Goal: Navigation & Orientation: Find specific page/section

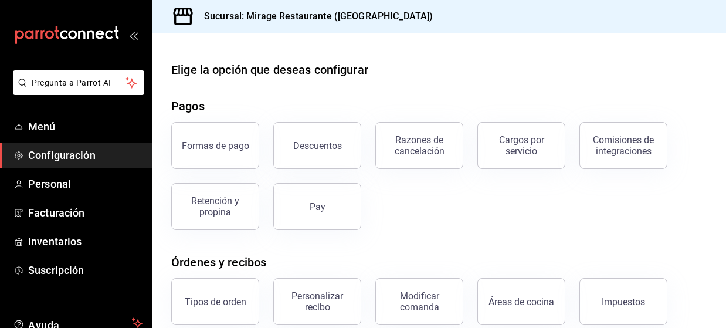
click at [345, 93] on div "Elige la opción que deseas configurar Pagos Formas de pago Descuentos Razones d…" at bounding box center [438, 318] width 573 height 515
click at [344, 83] on div "Elige la opción que deseas configurar Pagos Formas de pago Descuentos Razones d…" at bounding box center [438, 318] width 573 height 515
click at [349, 72] on div "Elige la opción que deseas configurar" at bounding box center [269, 70] width 197 height 18
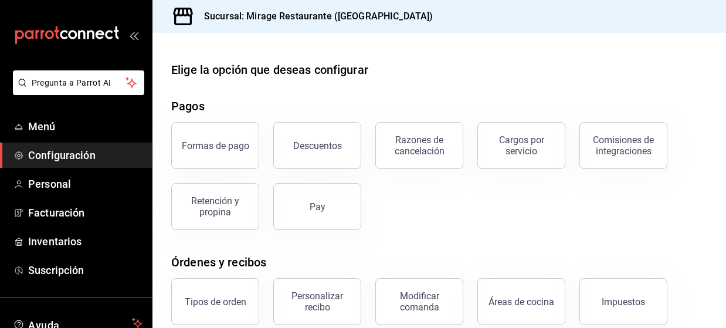
click at [348, 72] on div "Elige la opción que deseas configurar" at bounding box center [269, 70] width 197 height 18
click at [315, 79] on div "Elige la opción que deseas configurar Pagos Formas de pago Descuentos Razones d…" at bounding box center [438, 318] width 573 height 515
click at [317, 67] on div "Elige la opción que deseas configurar" at bounding box center [269, 70] width 197 height 18
click at [329, 17] on h3 "Sucursal: Mirage Restaurante ([GEOGRAPHIC_DATA])" at bounding box center [314, 16] width 238 height 14
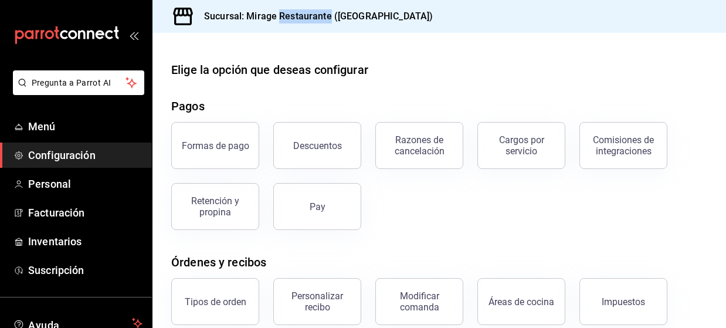
click at [329, 17] on h3 "Sucursal: Mirage Restaurante ([GEOGRAPHIC_DATA])" at bounding box center [314, 16] width 238 height 14
click at [355, 18] on h3 "Sucursal: Mirage Restaurante ([GEOGRAPHIC_DATA])" at bounding box center [314, 16] width 238 height 14
click at [359, 17] on h3 "Sucursal: Mirage Restaurante ([GEOGRAPHIC_DATA])" at bounding box center [314, 16] width 238 height 14
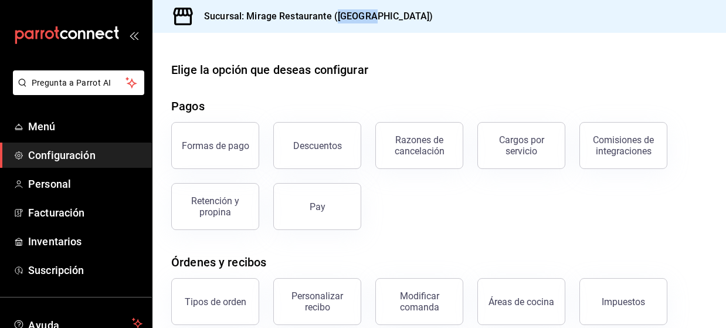
click at [359, 17] on h3 "Sucursal: Mirage Restaurante ([GEOGRAPHIC_DATA])" at bounding box center [314, 16] width 238 height 14
click at [374, 17] on div "Sucursal: Mirage Restaurante ([GEOGRAPHIC_DATA])" at bounding box center [300, 16] width 276 height 33
click at [353, 17] on h3 "Sucursal: Mirage Restaurante ([GEOGRAPHIC_DATA])" at bounding box center [314, 16] width 238 height 14
click at [369, 17] on h3 "Sucursal: Mirage Restaurante ([GEOGRAPHIC_DATA])" at bounding box center [314, 16] width 238 height 14
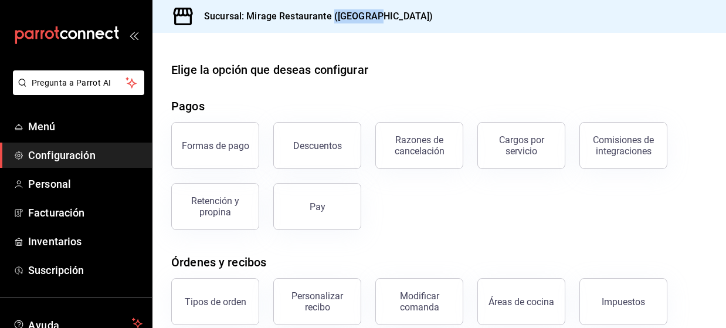
drag, startPoint x: 369, startPoint y: 17, endPoint x: 332, endPoint y: 17, distance: 36.9
click at [332, 17] on h3 "Sucursal: Mirage Restaurante ([GEOGRAPHIC_DATA])" at bounding box center [314, 16] width 238 height 14
click at [380, 17] on div "Sucursal: Mirage Restaurante ([GEOGRAPHIC_DATA])" at bounding box center [438, 16] width 573 height 33
drag, startPoint x: 365, startPoint y: 18, endPoint x: 331, endPoint y: 18, distance: 34.0
click at [331, 18] on div "Sucursal: Mirage Restaurante ([GEOGRAPHIC_DATA])" at bounding box center [438, 16] width 573 height 33
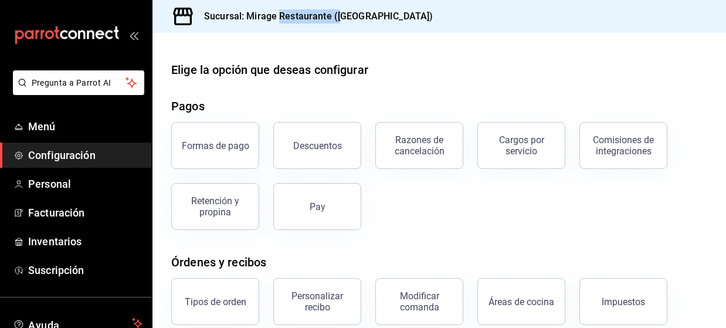
drag, startPoint x: 278, startPoint y: 18, endPoint x: 349, endPoint y: 18, distance: 70.9
click at [339, 18] on h3 "Sucursal: Mirage Restaurante ([GEOGRAPHIC_DATA])" at bounding box center [314, 16] width 238 height 14
click at [368, 18] on h3 "Sucursal: Mirage Restaurante ([GEOGRAPHIC_DATA])" at bounding box center [314, 16] width 238 height 14
drag, startPoint x: 353, startPoint y: 19, endPoint x: 247, endPoint y: 16, distance: 106.7
click at [247, 16] on div "Sucursal: Mirage Restaurante ([GEOGRAPHIC_DATA])" at bounding box center [438, 16] width 573 height 33
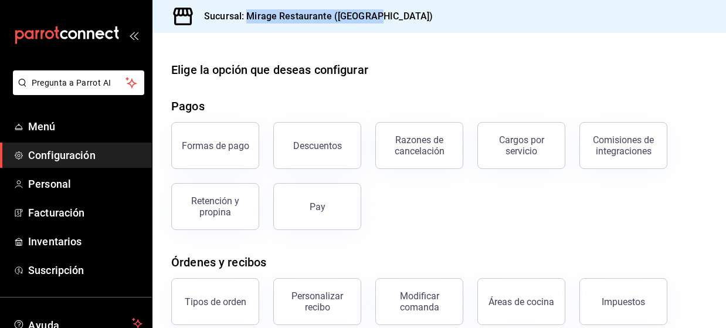
click at [274, 16] on h3 "Sucursal: Mirage Restaurante ([GEOGRAPHIC_DATA])" at bounding box center [314, 16] width 238 height 14
drag, startPoint x: 206, startPoint y: 18, endPoint x: 402, endPoint y: 20, distance: 195.8
click at [402, 20] on h3 "Sucursal: Mirage Restaurante ([GEOGRAPHIC_DATA])" at bounding box center [314, 16] width 238 height 14
drag, startPoint x: 397, startPoint y: 19, endPoint x: 389, endPoint y: 17, distance: 7.8
click at [397, 19] on div "Sucursal: Mirage Restaurante ([GEOGRAPHIC_DATA])" at bounding box center [438, 16] width 573 height 33
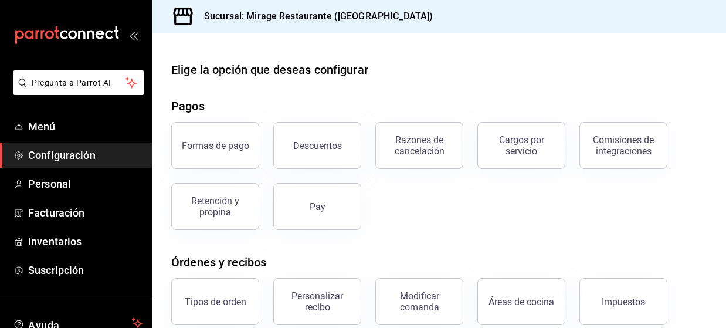
click at [303, 74] on div "Elige la opción que deseas configurar" at bounding box center [269, 70] width 197 height 18
click at [342, 66] on div "Elige la opción que deseas configurar" at bounding box center [269, 70] width 197 height 18
drag, startPoint x: 383, startPoint y: 71, endPoint x: 121, endPoint y: 73, distance: 262.6
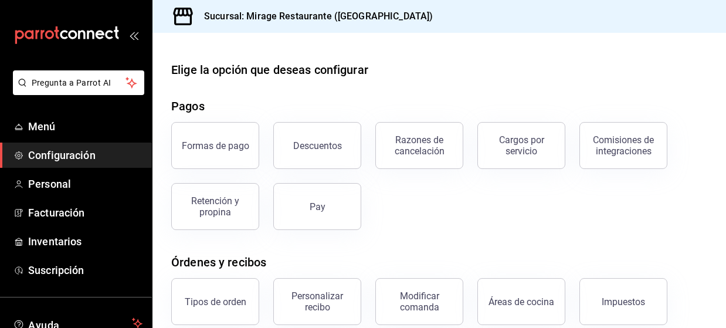
click at [152, 73] on div "Elige la opción que deseas configurar Pagos Formas de pago Descuentos Razones d…" at bounding box center [438, 180] width 573 height 295
click at [221, 63] on div "Elige la opción que deseas configurar" at bounding box center [269, 70] width 197 height 18
click at [53, 124] on span "Menú" at bounding box center [85, 126] width 114 height 16
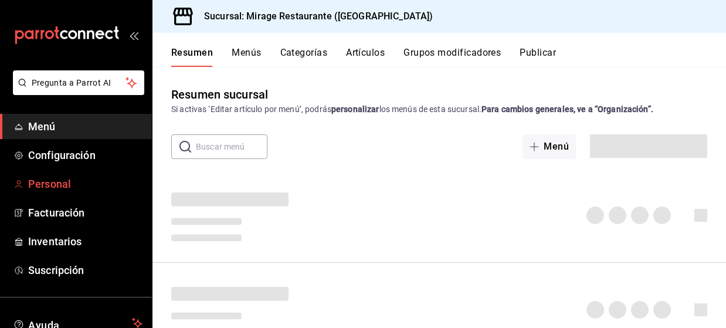
click at [63, 191] on span "Personal" at bounding box center [85, 184] width 114 height 16
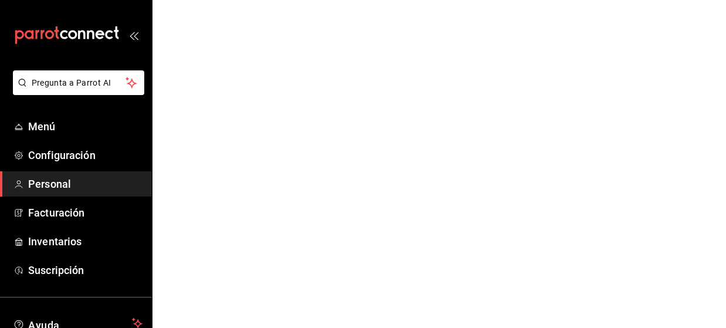
click at [60, 128] on span "Menú" at bounding box center [85, 126] width 114 height 16
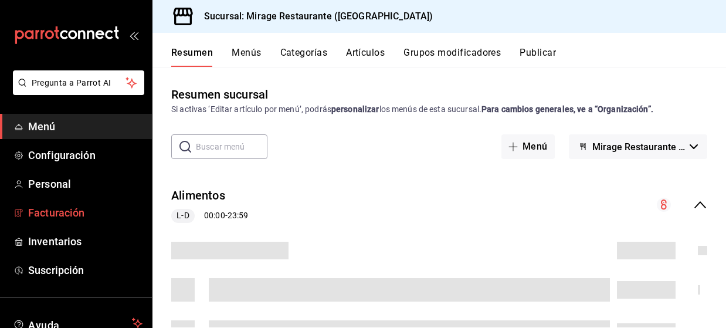
click at [58, 215] on span "Facturación" at bounding box center [85, 213] width 114 height 16
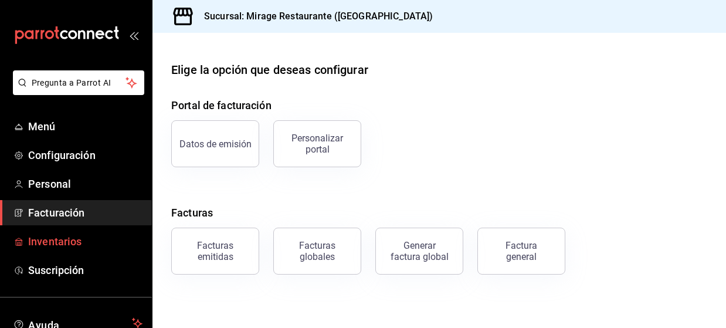
click at [69, 247] on span "Inventarios" at bounding box center [85, 241] width 114 height 16
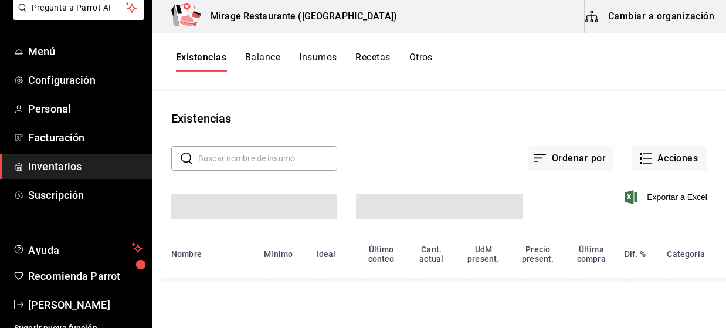
scroll to position [86, 0]
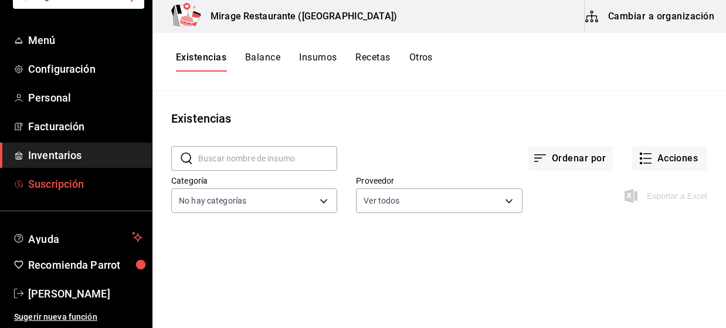
click at [84, 188] on span "Suscripción" at bounding box center [85, 184] width 114 height 16
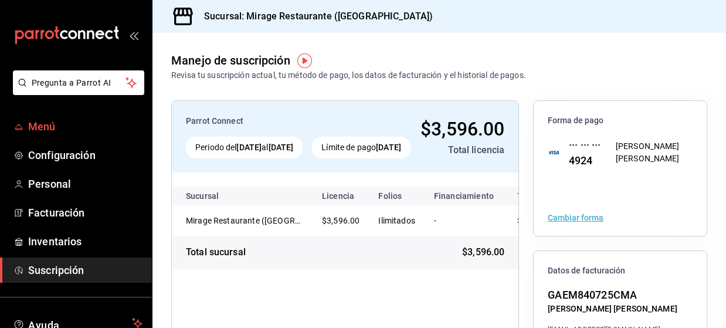
click at [58, 130] on span "Menú" at bounding box center [85, 126] width 114 height 16
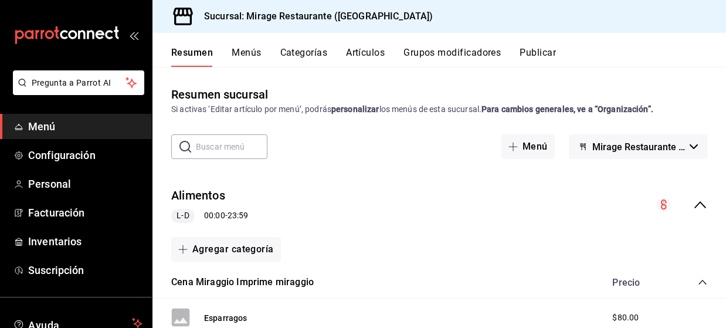
click at [23, 130] on link "Menú" at bounding box center [76, 126] width 152 height 25
click at [73, 154] on span "Configuración" at bounding box center [85, 155] width 114 height 16
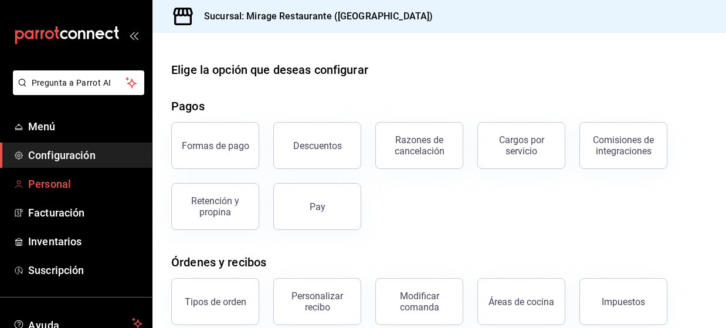
click at [66, 177] on span "Personal" at bounding box center [85, 184] width 114 height 16
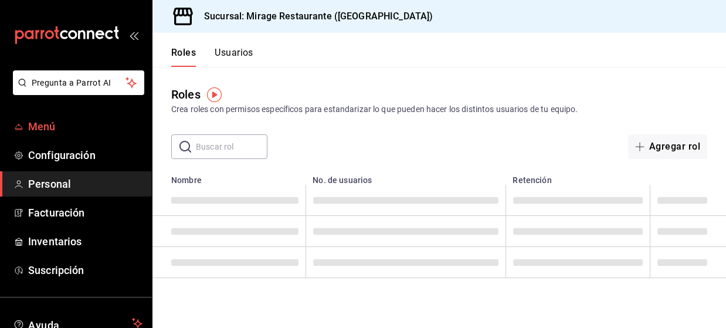
click at [72, 132] on span "Menú" at bounding box center [85, 126] width 114 height 16
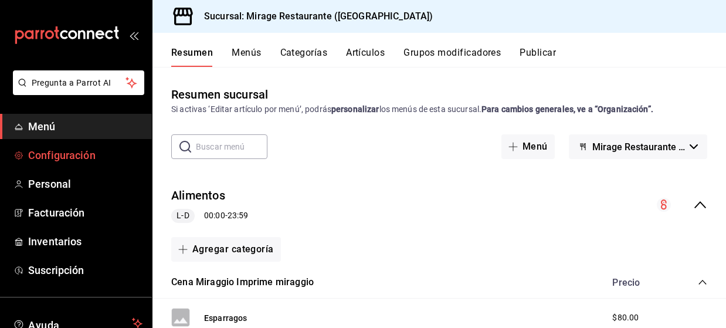
click at [80, 164] on link "Configuración" at bounding box center [76, 154] width 152 height 25
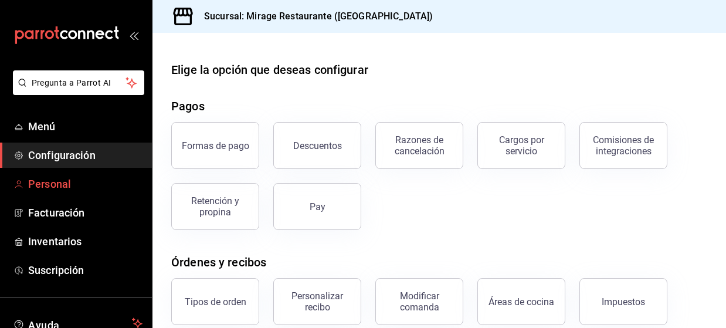
click at [72, 183] on span "Personal" at bounding box center [85, 184] width 114 height 16
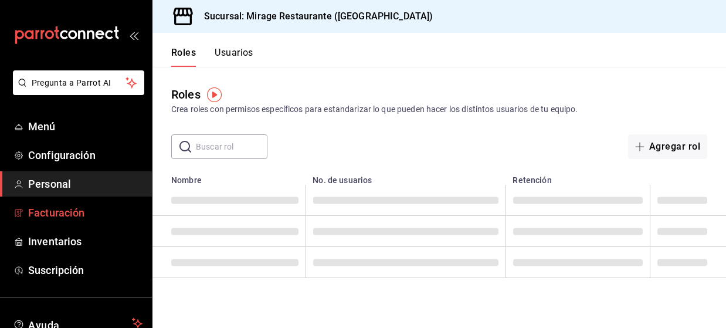
click at [70, 213] on span "Facturación" at bounding box center [85, 213] width 114 height 16
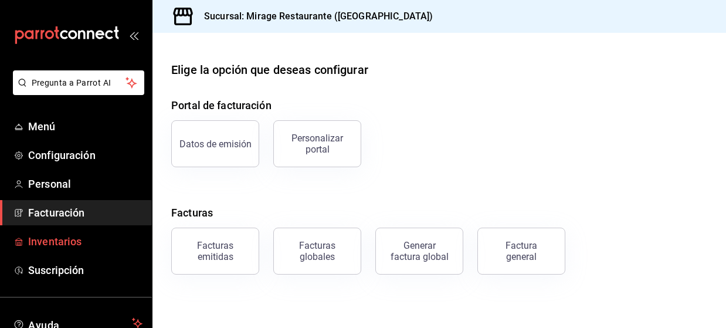
click at [61, 240] on span "Inventarios" at bounding box center [85, 241] width 114 height 16
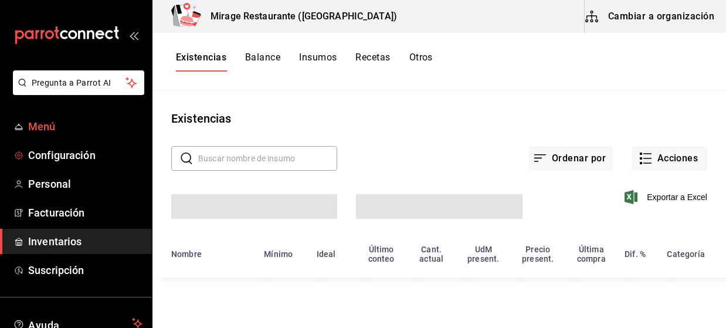
click at [67, 131] on span "Menú" at bounding box center [85, 126] width 114 height 16
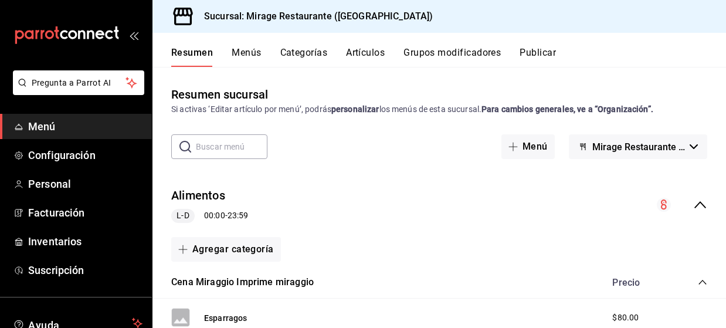
click at [226, 149] on input "text" at bounding box center [232, 146] width 72 height 23
click at [237, 104] on div "Si activas ‘Editar artículo por menú’, podrás personalizar los menús de esta su…" at bounding box center [439, 109] width 536 height 12
click at [243, 111] on div "Si activas ‘Editar artículo por menú’, podrás personalizar los menús de esta su…" at bounding box center [439, 109] width 536 height 12
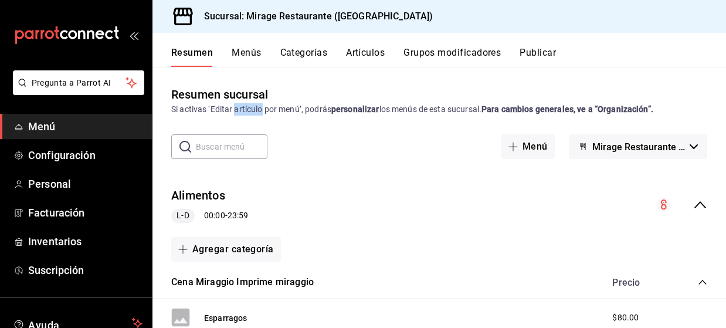
click at [243, 111] on div "Si activas ‘Editar artículo por menú’, podrás personalizar los menús de esta su…" at bounding box center [439, 109] width 536 height 12
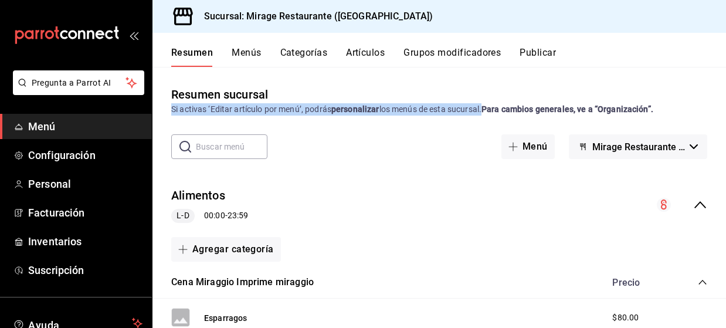
click at [243, 111] on div "Si activas ‘Editar artículo por menú’, podrás personalizar los menús de esta su…" at bounding box center [439, 109] width 536 height 12
click at [263, 108] on div "Si activas ‘Editar artículo por menú’, podrás personalizar los menús de esta su…" at bounding box center [439, 109] width 536 height 12
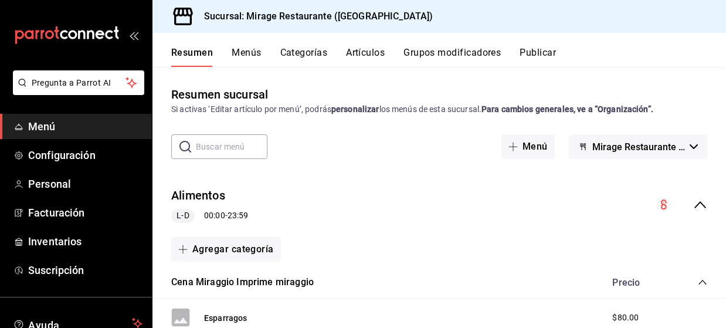
click at [360, 110] on strong "personalizar" at bounding box center [355, 108] width 48 height 9
click at [246, 56] on button "Menús" at bounding box center [246, 57] width 29 height 20
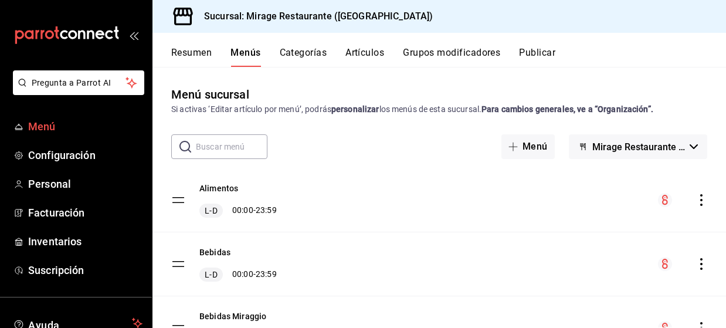
click at [40, 117] on link "Menú" at bounding box center [76, 126] width 152 height 25
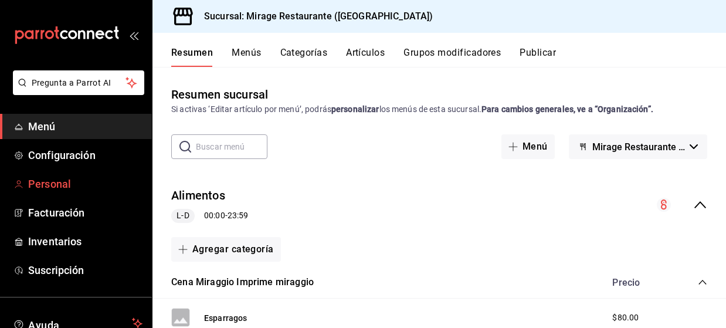
click at [59, 185] on span "Personal" at bounding box center [85, 184] width 114 height 16
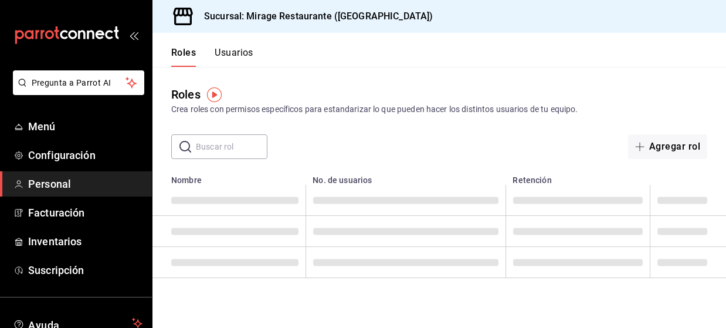
click at [251, 55] on button "Usuarios" at bounding box center [234, 57] width 39 height 20
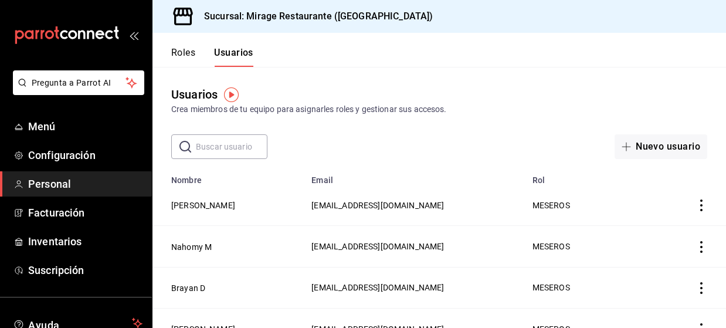
click at [187, 50] on button "Roles" at bounding box center [183, 57] width 24 height 20
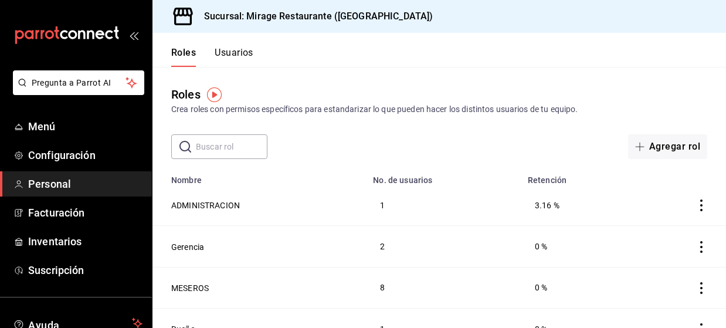
click at [230, 57] on button "Usuarios" at bounding box center [234, 57] width 39 height 20
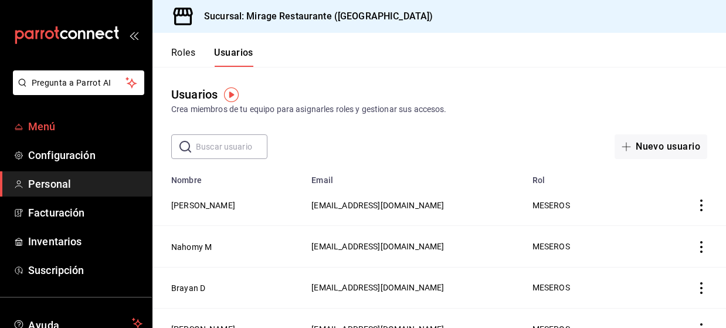
click at [53, 133] on span "Menú" at bounding box center [85, 126] width 114 height 16
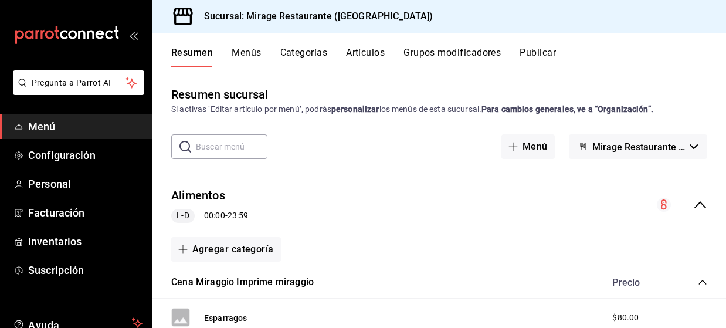
click at [308, 53] on button "Categorías" at bounding box center [303, 57] width 47 height 20
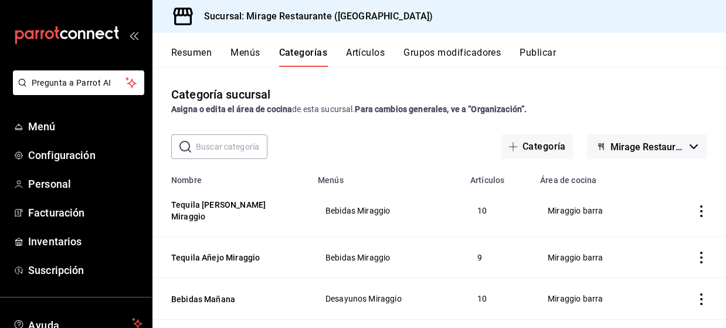
click at [380, 53] on button "Artículos" at bounding box center [365, 57] width 39 height 20
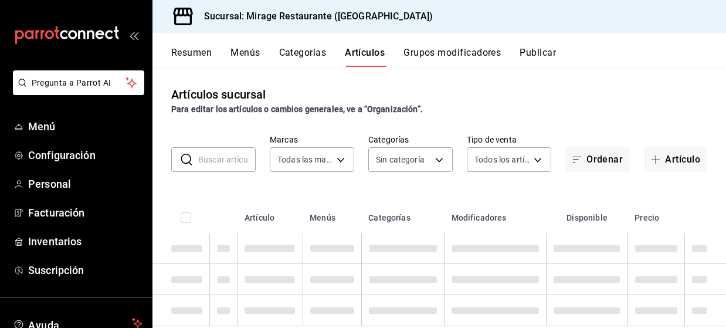
type input "fd44f9d9-2552-44ba-a783-b01c8222cad6"
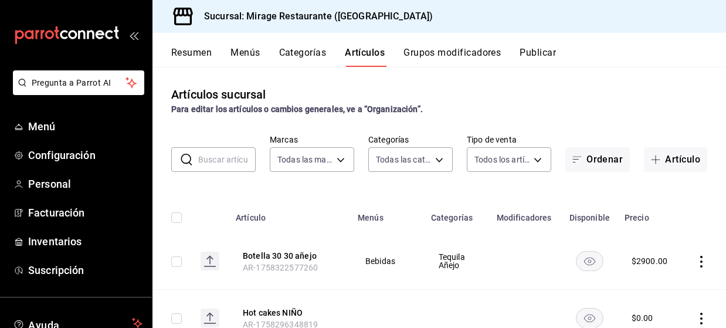
type input "d5d6632e-e93b-488b-b89c-05f99fab0c1f,7ad0b233-2887-4082-a763-91e1e8206cf5,bf34e…"
click at [445, 50] on button "Grupos modificadores" at bounding box center [451, 57] width 97 height 20
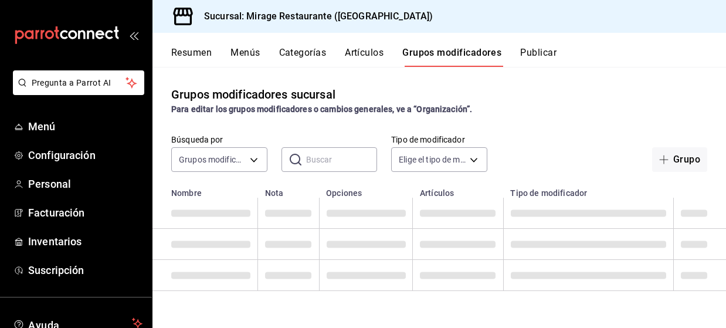
click at [174, 52] on button "Resumen" at bounding box center [191, 57] width 40 height 20
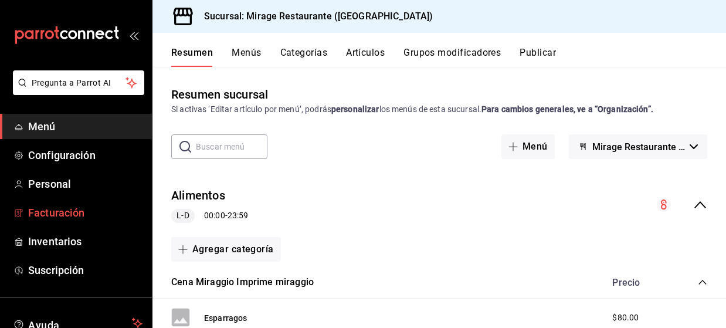
click at [74, 220] on link "Facturación" at bounding box center [76, 212] width 152 height 25
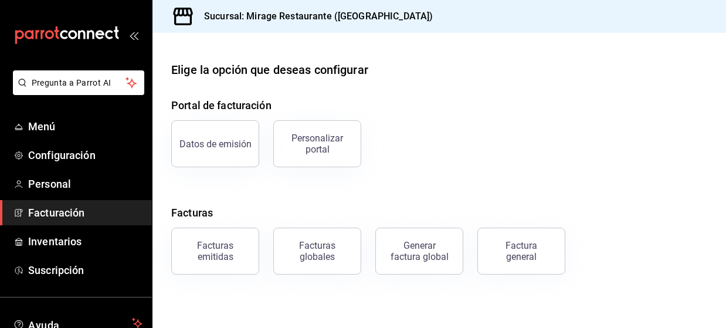
click at [209, 240] on button "Facturas emitidas" at bounding box center [215, 250] width 88 height 47
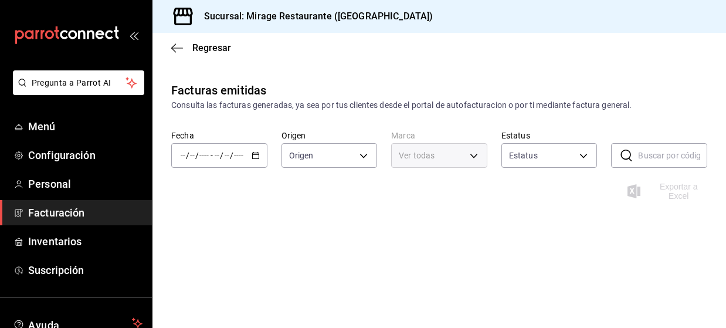
type input "ORDER_INVOICE,GENERAL_INVOICE"
type input "ACTIVE,PENDING_CANCELLATION,CANCELLED,PRE_CANCELLED"
type input "fd44f9d9-2552-44ba-a783-b01c8222cad6"
click at [259, 152] on div "/ / - / /" at bounding box center [219, 155] width 96 height 25
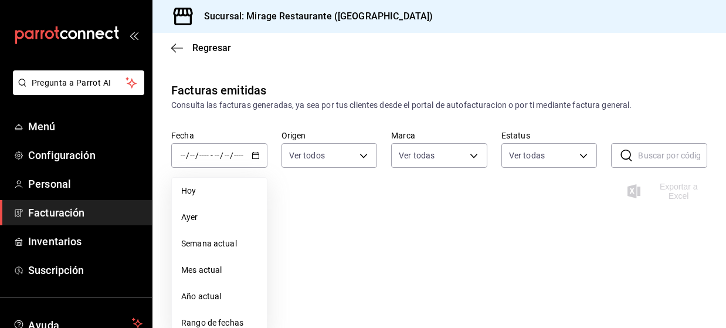
scroll to position [20, 0]
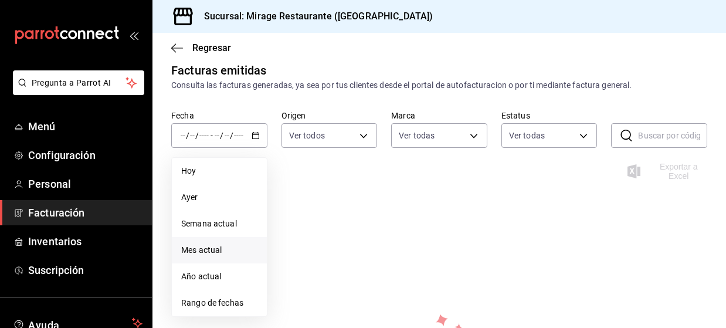
click at [226, 249] on span "Mes actual" at bounding box center [219, 250] width 76 height 12
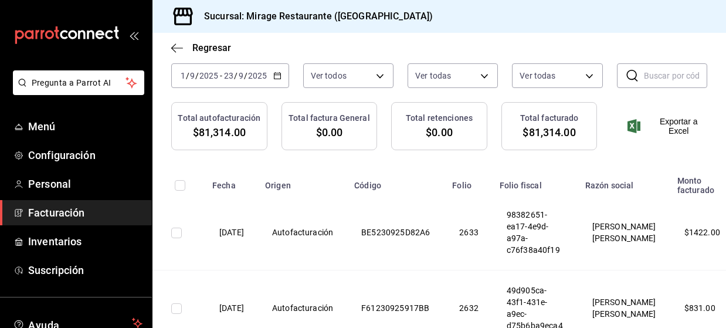
scroll to position [0, 0]
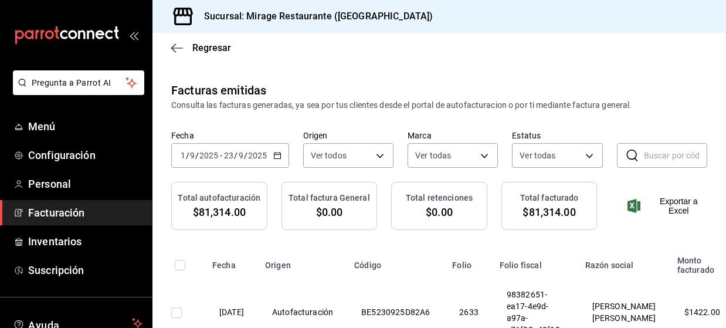
click at [549, 217] on span "$81,314.00" at bounding box center [548, 212] width 53 height 16
click at [450, 131] on label "Marca" at bounding box center [452, 135] width 90 height 8
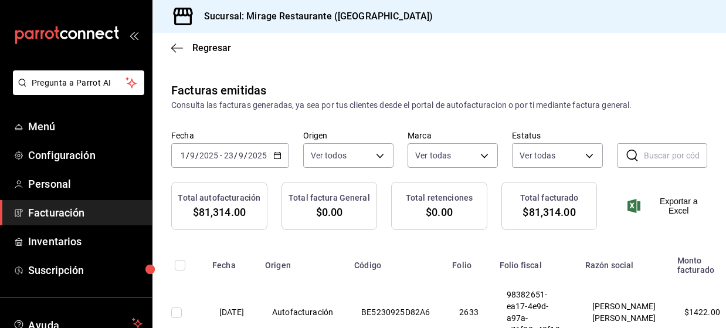
click at [265, 99] on div "Consulta las facturas generadas, ya sea por tus clientes desde el portal de aut…" at bounding box center [439, 105] width 536 height 12
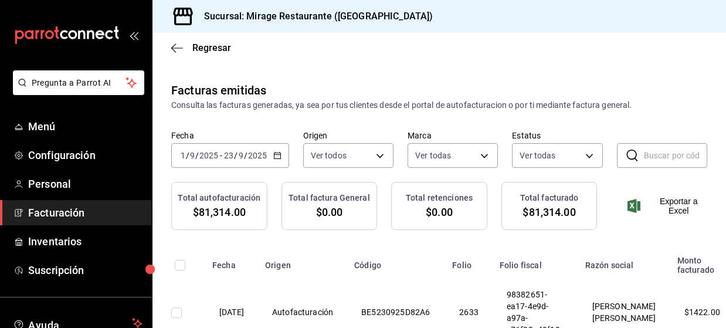
click at [224, 99] on div "Consulta las facturas generadas, ya sea por tus clientes desde el portal de aut…" at bounding box center [439, 105] width 536 height 12
click at [30, 118] on span "Menú" at bounding box center [85, 126] width 114 height 16
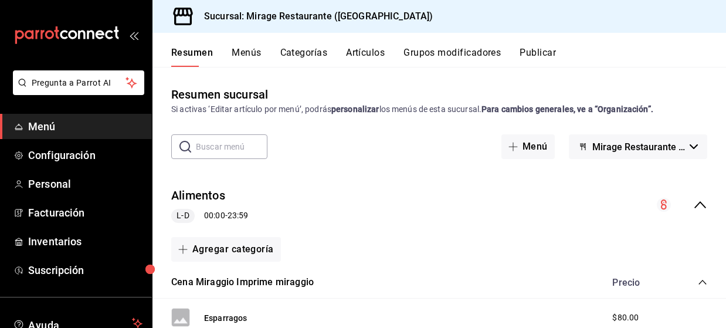
click at [36, 118] on span "Menú" at bounding box center [85, 126] width 114 height 16
click at [211, 86] on div "Resumen sucursal" at bounding box center [219, 95] width 97 height 18
click at [214, 86] on div "Resumen sucursal" at bounding box center [219, 95] width 97 height 18
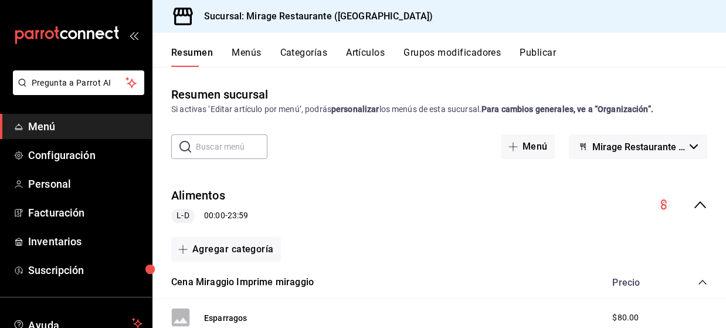
click at [187, 86] on div "Resumen sucursal" at bounding box center [219, 95] width 97 height 18
click at [210, 86] on div "Resumen sucursal" at bounding box center [219, 95] width 97 height 18
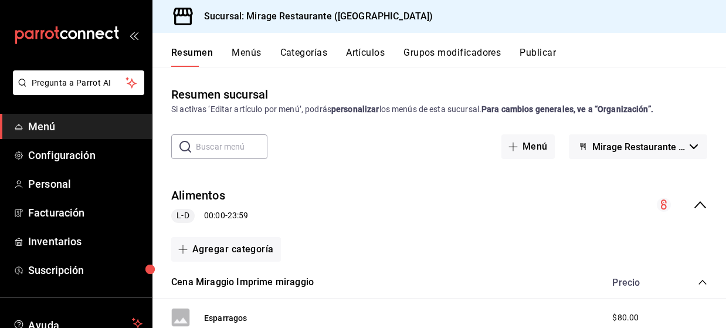
click at [38, 118] on span "Menú" at bounding box center [85, 126] width 114 height 16
